Goal: Navigation & Orientation: Find specific page/section

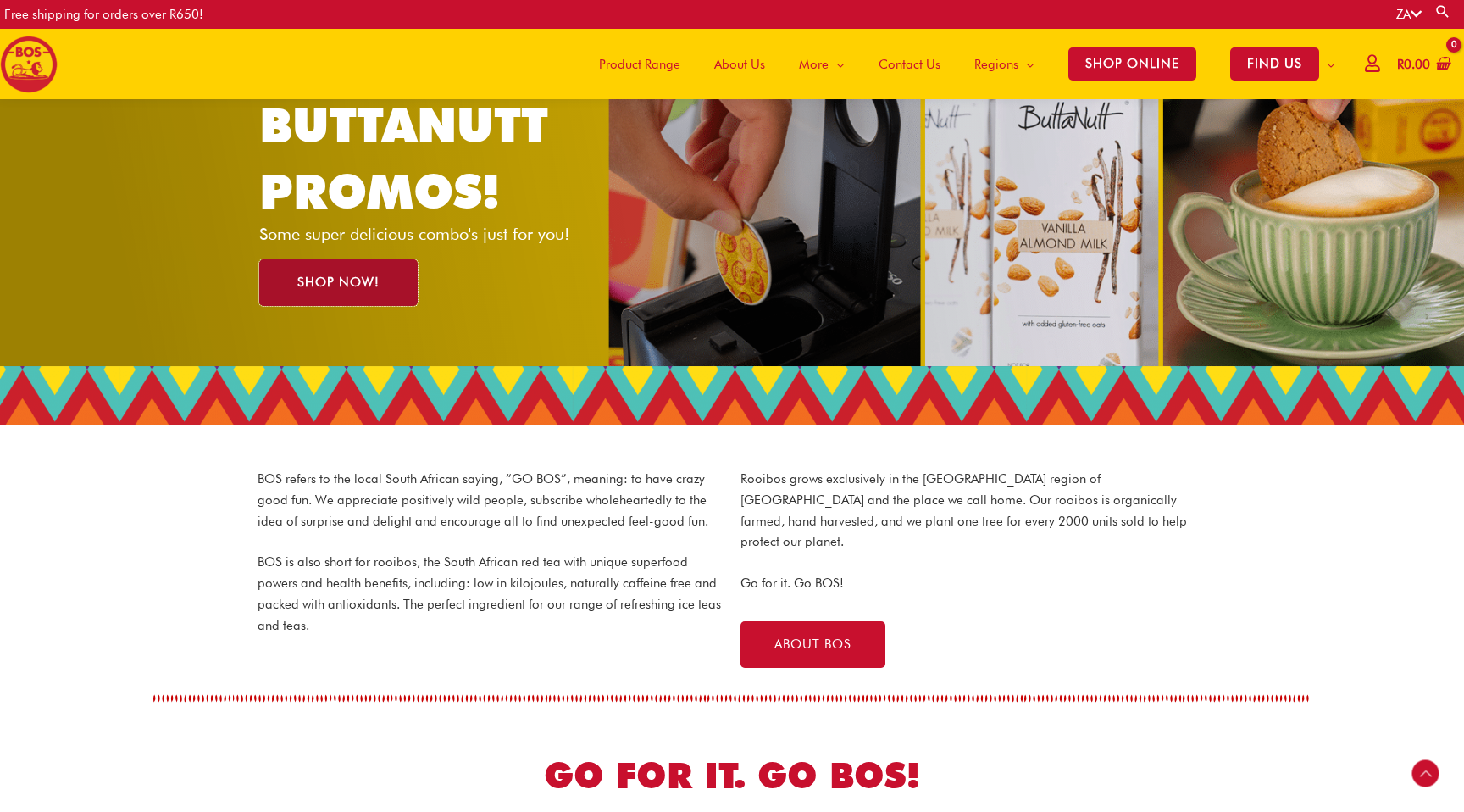
scroll to position [571, 0]
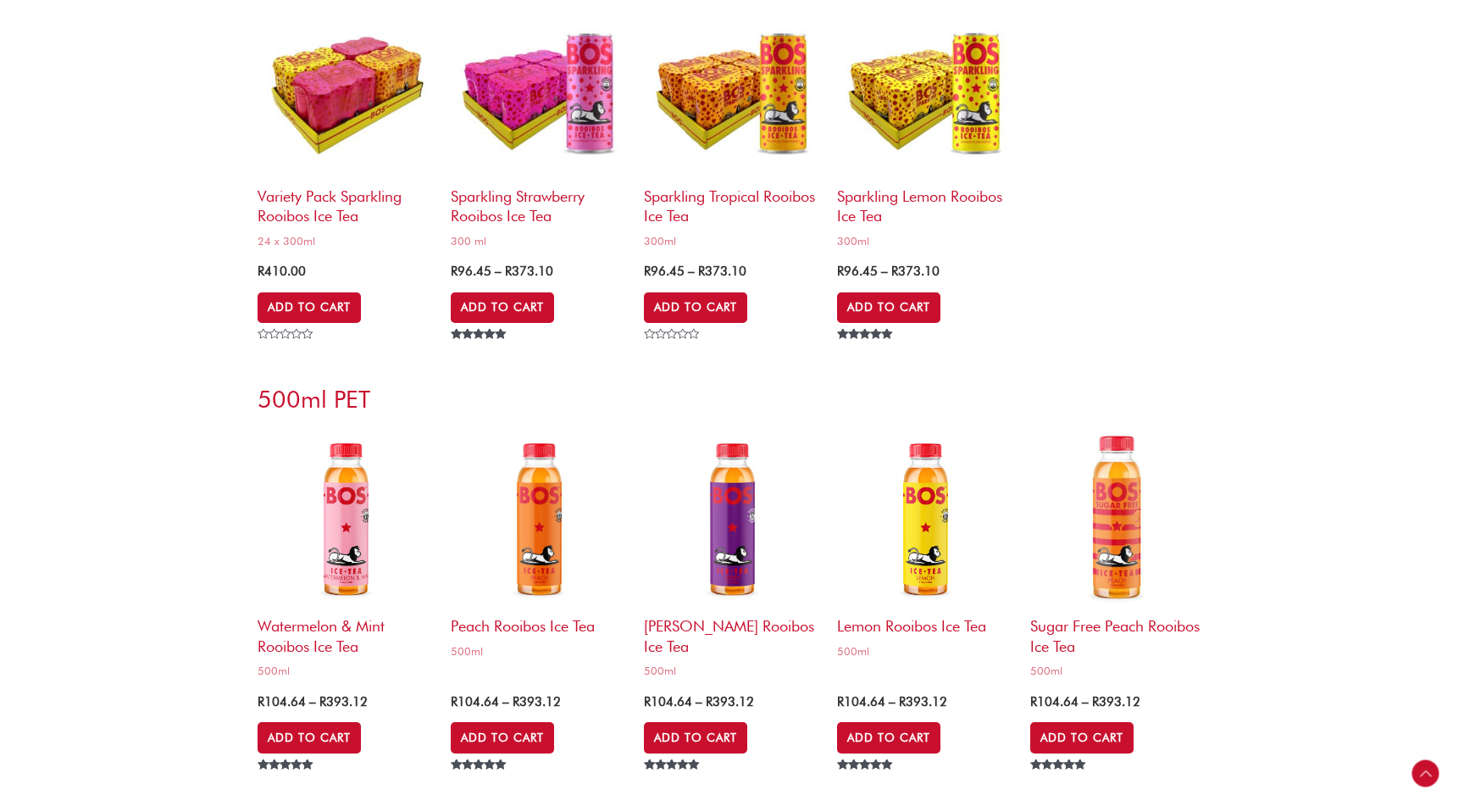
scroll to position [4577, 0]
